Goal: Task Accomplishment & Management: Use online tool/utility

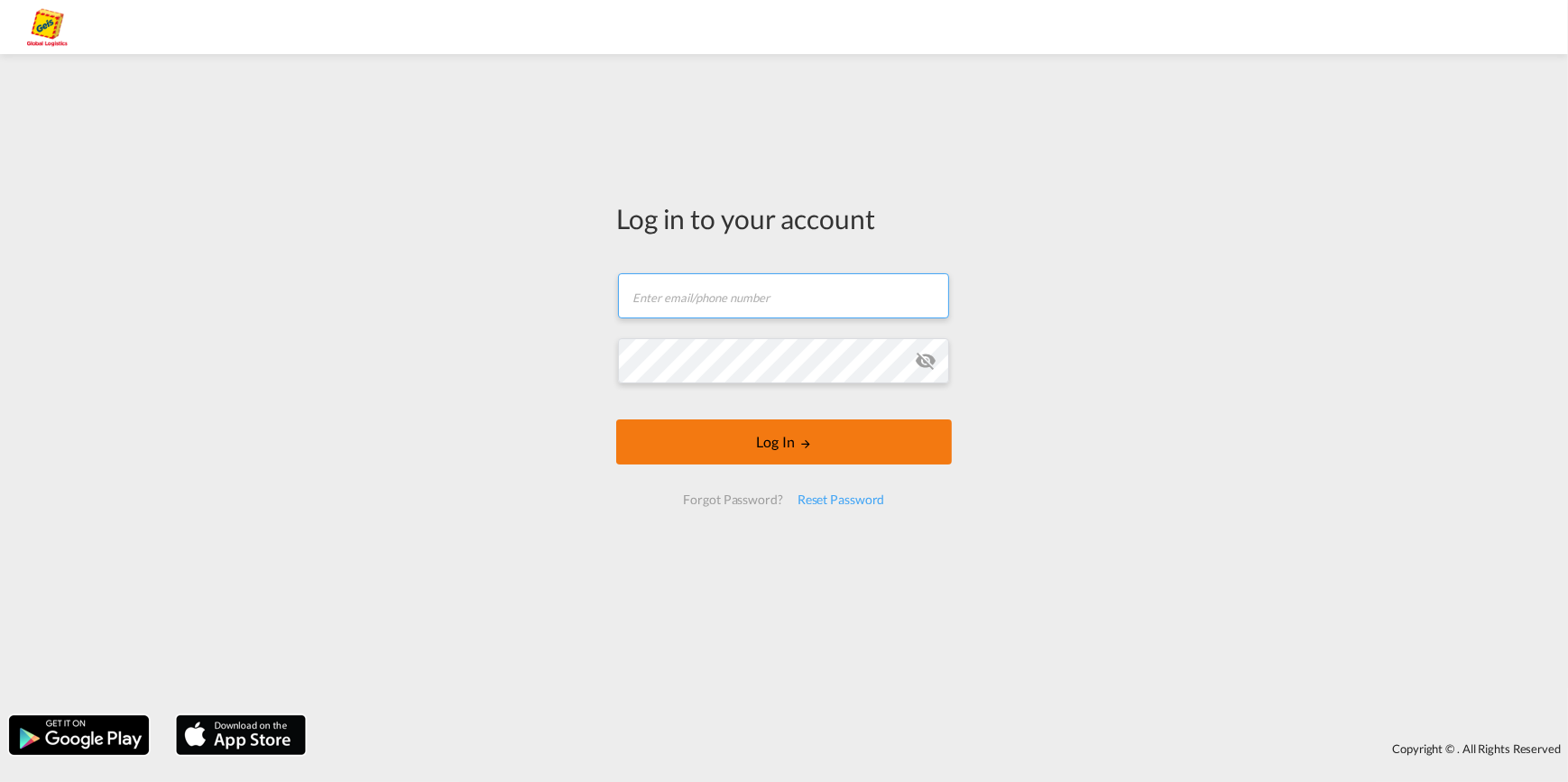
type input "[EMAIL_ADDRESS][PERSON_NAME][DOMAIN_NAME]"
click at [784, 444] on button "Log In" at bounding box center [784, 442] width 336 height 45
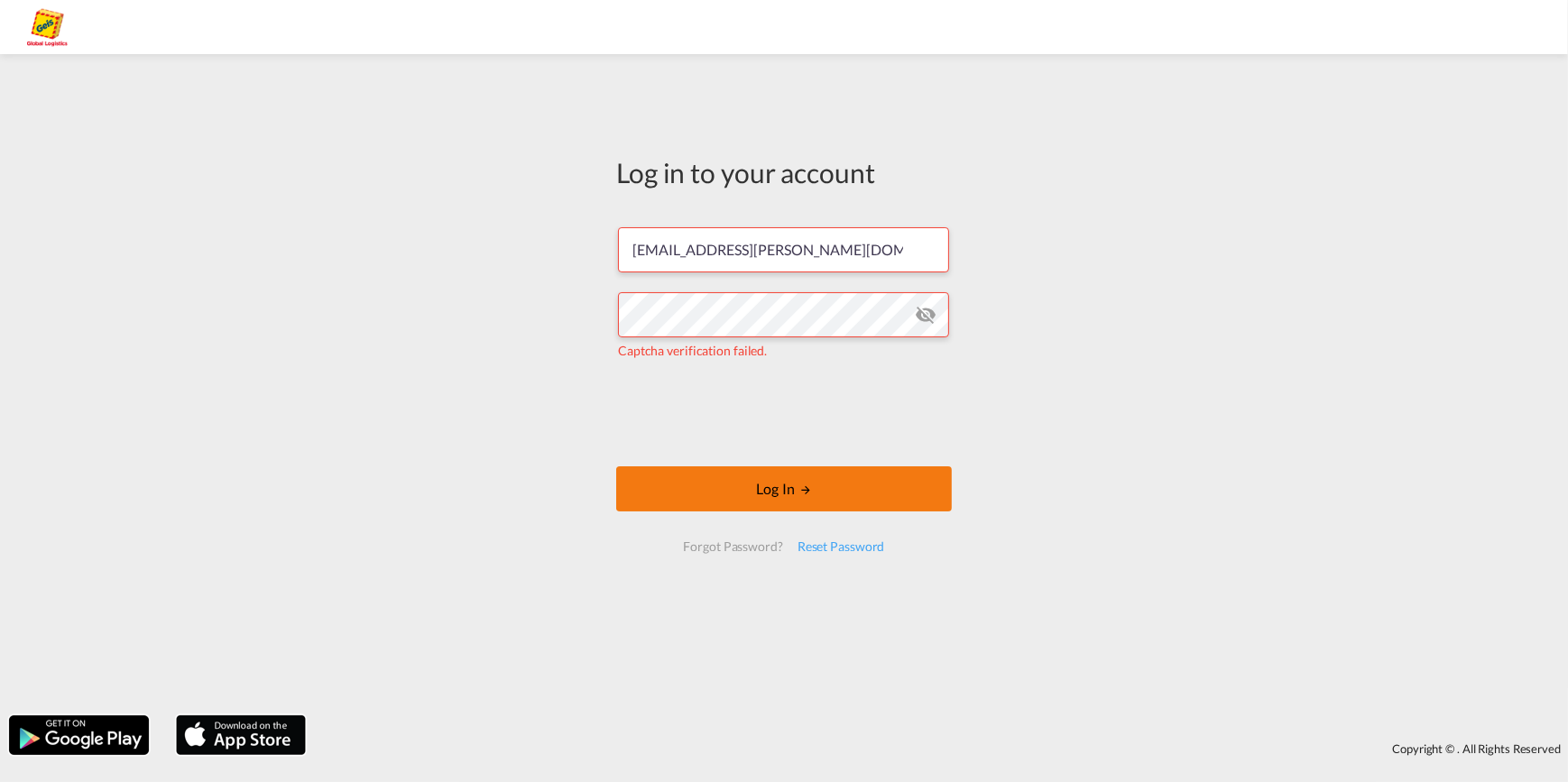
click at [780, 488] on button "Log In" at bounding box center [784, 489] width 336 height 45
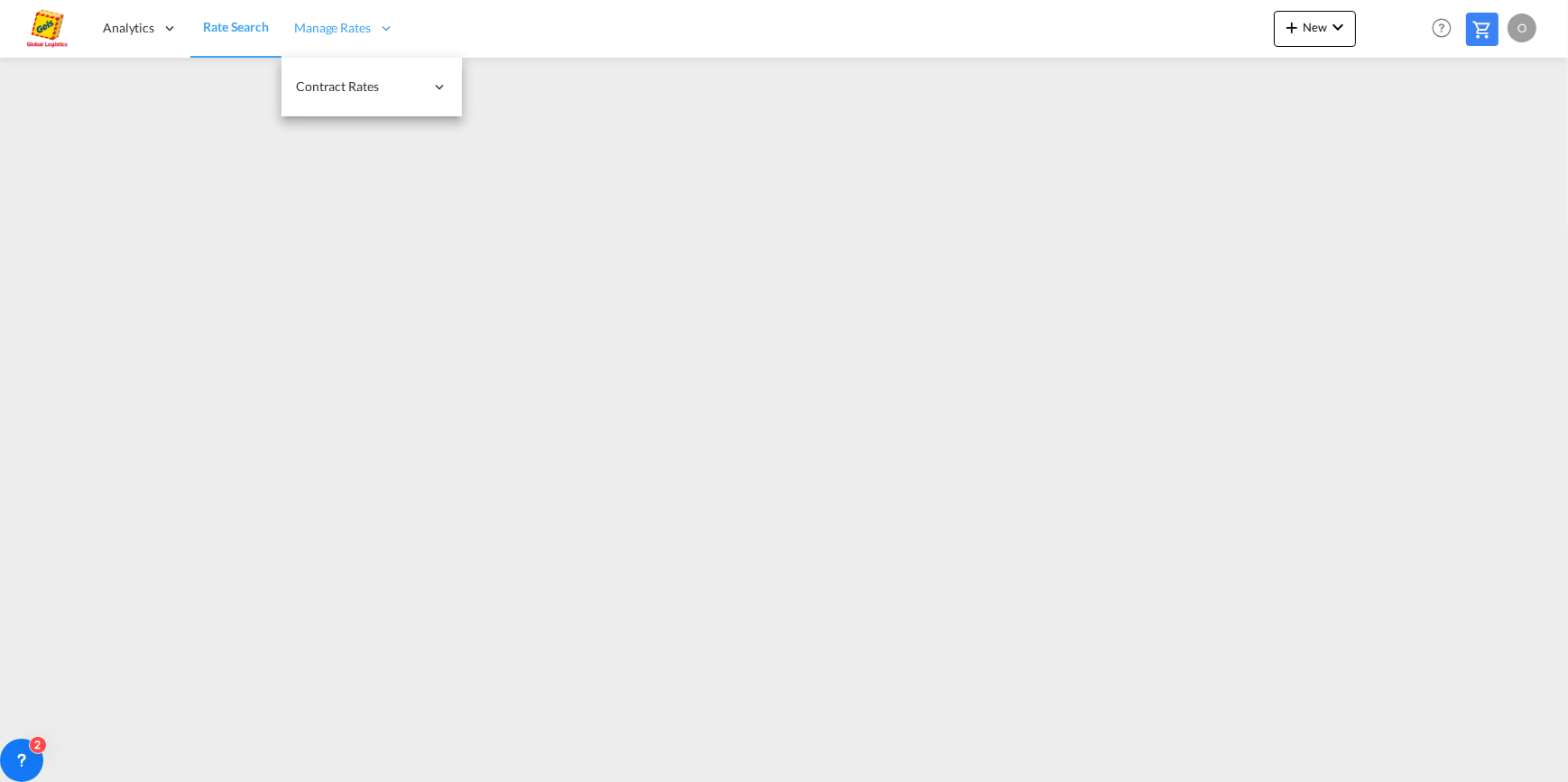
click at [335, 23] on span "Manage Rates" at bounding box center [332, 27] width 77 height 18
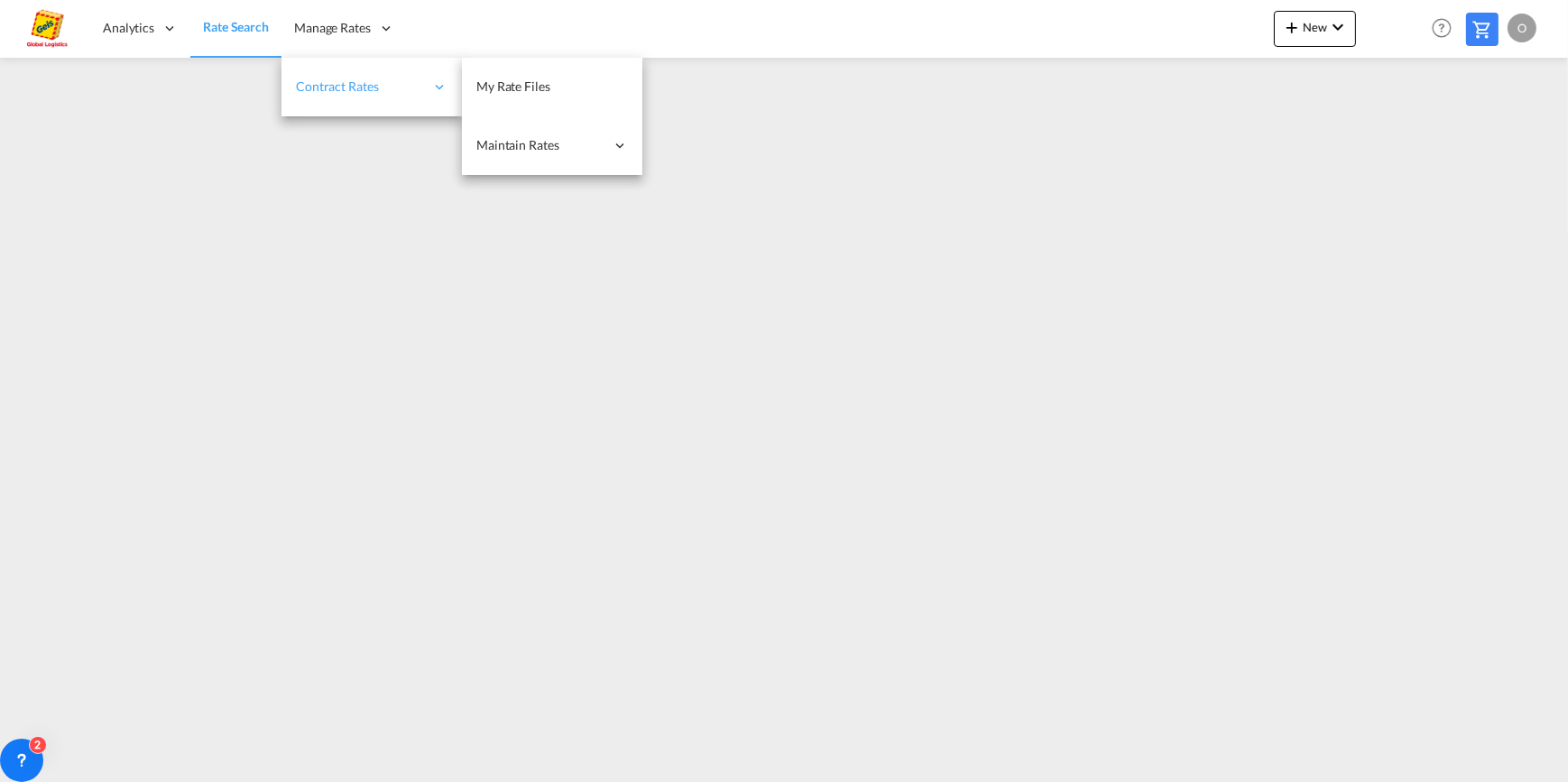
click at [357, 90] on span "Contract Rates" at bounding box center [360, 87] width 128 height 18
click at [539, 89] on span "My Rate Files" at bounding box center [514, 87] width 74 height 16
